Goal: Information Seeking & Learning: Learn about a topic

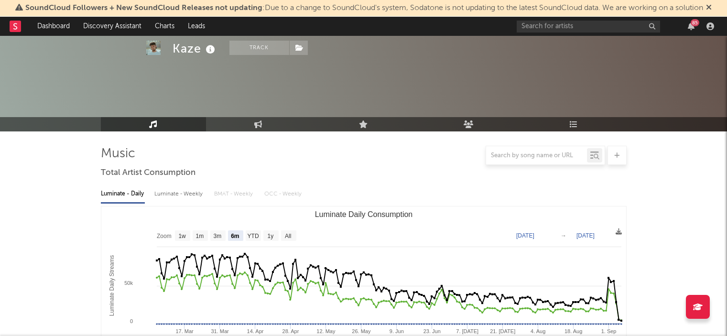
select select "6m"
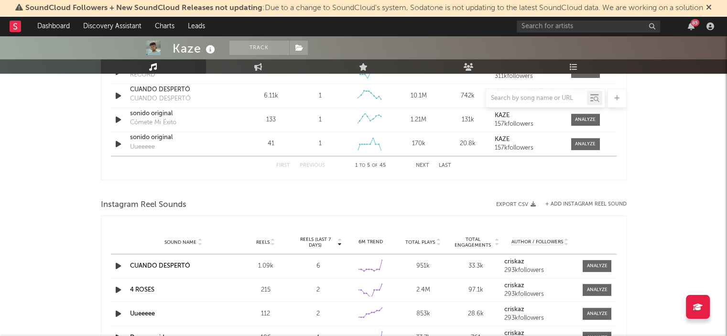
scroll to position [569, 0]
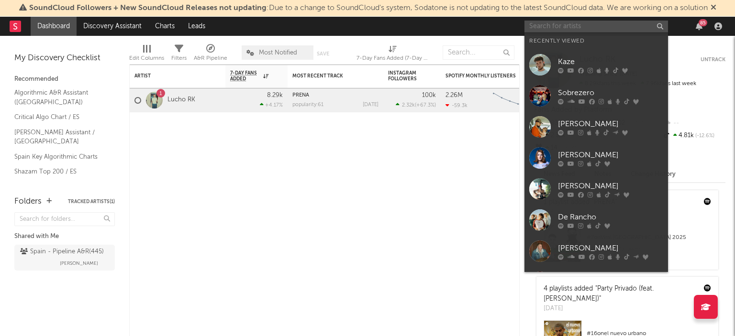
click at [562, 26] on input "text" at bounding box center [595, 27] width 143 height 12
click at [554, 57] on link "Kaze" at bounding box center [595, 64] width 143 height 31
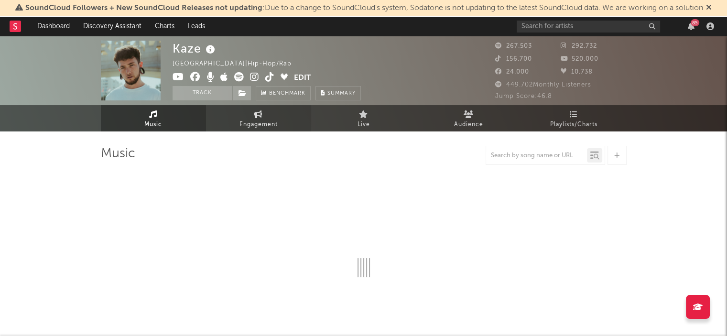
click at [267, 116] on link "Engagement" at bounding box center [258, 118] width 105 height 26
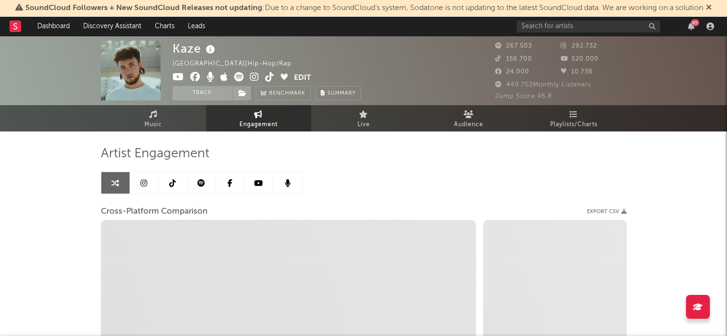
select select "1w"
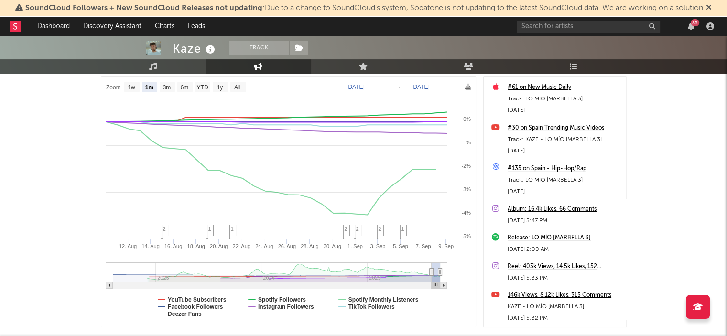
scroll to position [96, 0]
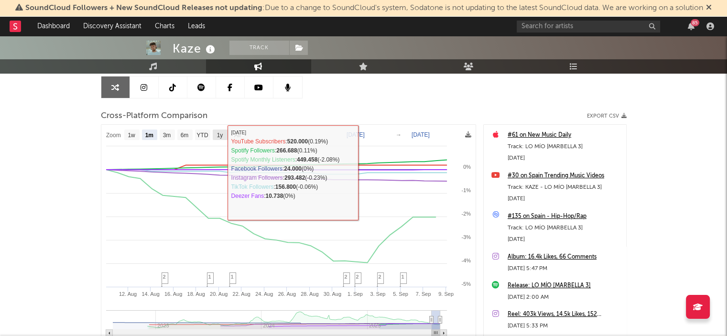
click at [215, 138] on rect at bounding box center [220, 135] width 15 height 11
select select "1y"
type input "[DATE]"
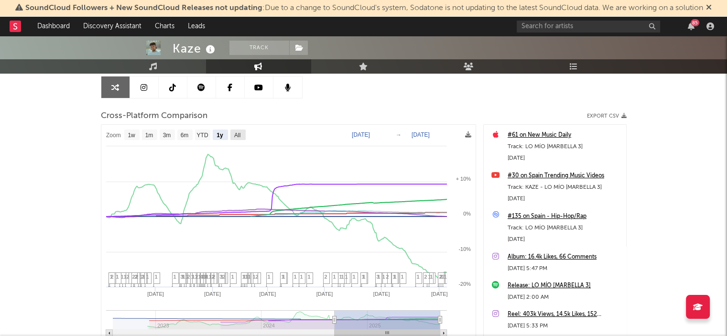
click at [238, 132] on text "All" at bounding box center [237, 135] width 6 height 7
select select "All"
type input "[DATE]"
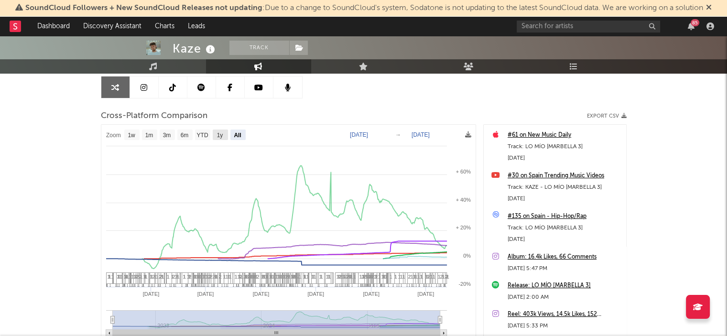
click at [221, 134] on text "1y" at bounding box center [220, 135] width 6 height 7
select select "1y"
type input "2024-09-09"
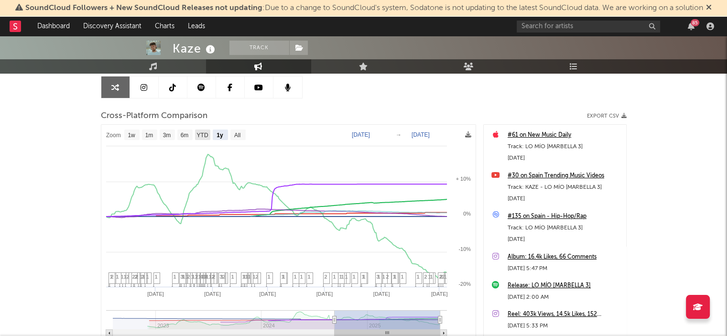
click at [201, 132] on text "YTD" at bounding box center [202, 135] width 11 height 7
select select "YTD"
type input "2025-01-01"
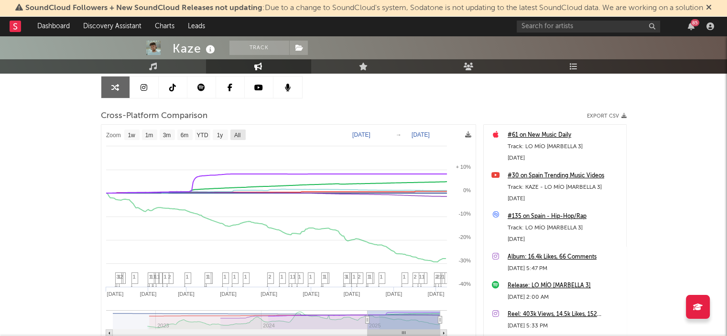
click at [231, 137] on rect at bounding box center [238, 135] width 15 height 11
select select "All"
type input "2022-08-05"
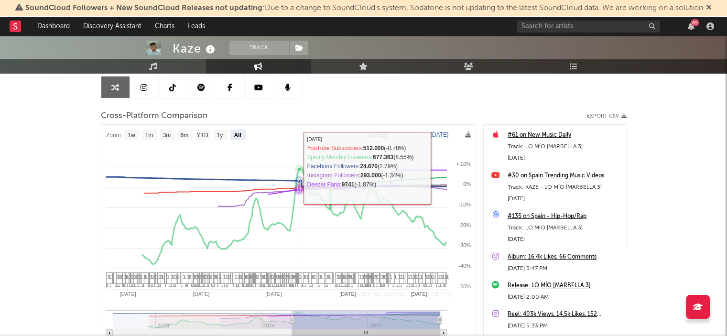
select select "All"
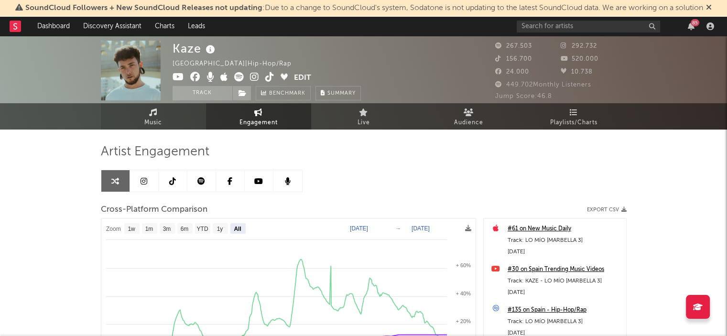
scroll to position [0, 0]
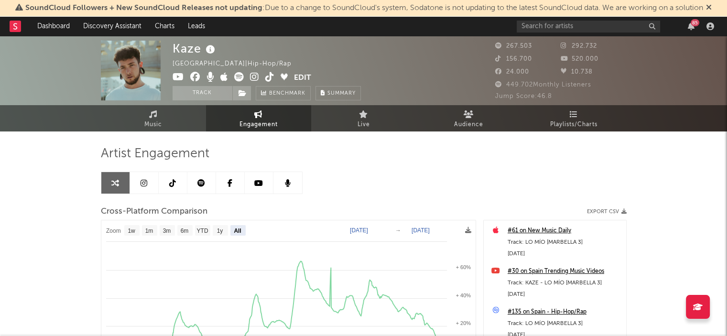
click at [152, 116] on icon at bounding box center [153, 114] width 8 height 8
click at [151, 114] on icon at bounding box center [153, 114] width 8 height 8
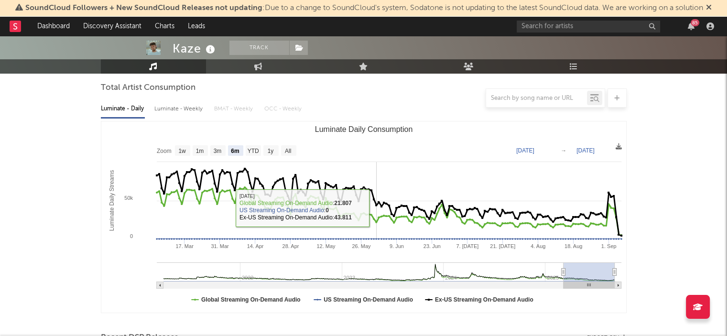
scroll to position [96, 0]
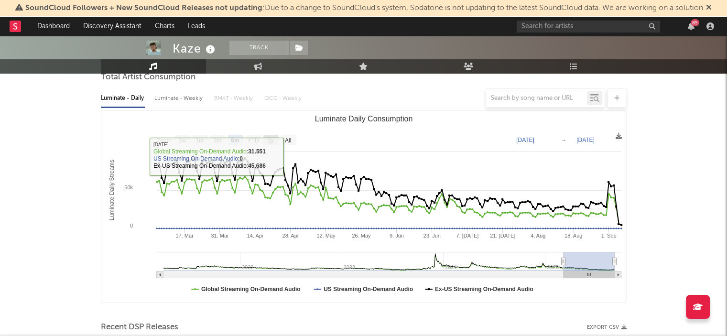
click at [274, 141] on text "1y" at bounding box center [270, 140] width 6 height 7
select select "1y"
type input "2024-09-06"
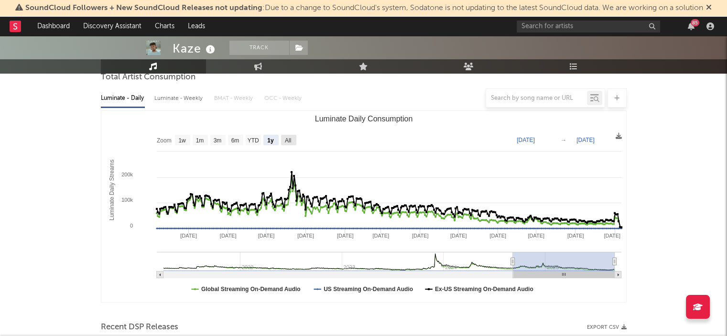
click at [283, 139] on rect "Luminate Daily Consumption" at bounding box center [288, 140] width 15 height 11
select select "All"
type input "2021-03-31"
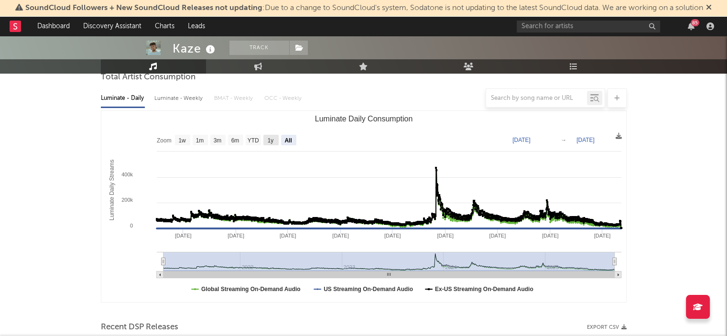
click at [267, 141] on text "1y" at bounding box center [270, 140] width 6 height 7
select select "1y"
type input "2024-09-06"
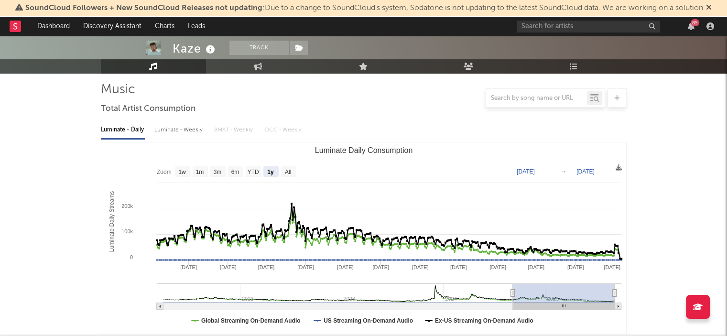
scroll to position [48, 0]
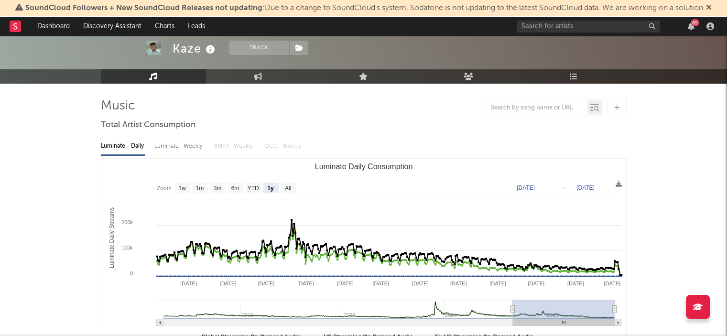
click at [260, 66] on div at bounding box center [363, 36] width 727 height 96
click at [263, 77] on link "Engagement" at bounding box center [258, 76] width 105 height 14
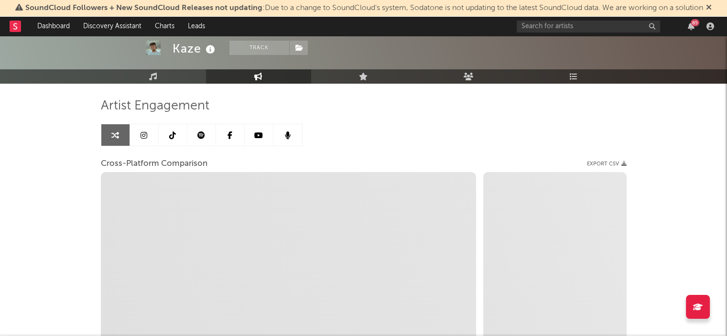
select select "1w"
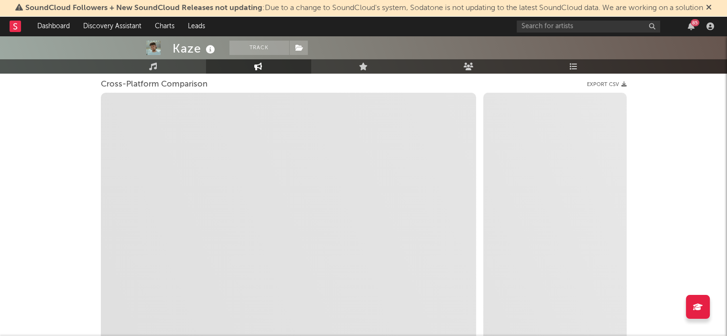
scroll to position [143, 0]
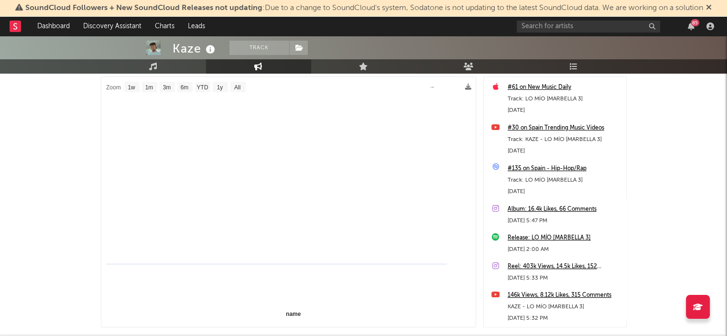
select select "1m"
